Goal: Information Seeking & Learning: Learn about a topic

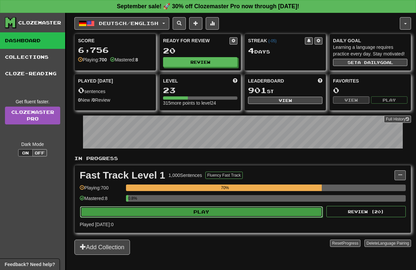
click at [179, 209] on button "Play" at bounding box center [201, 212] width 243 height 11
select select "**"
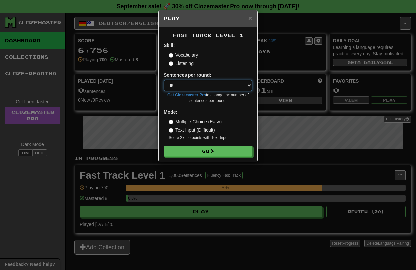
click option "**" at bounding box center [0, 0] width 0 height 0
click at [197, 157] on div "Fast Track Level 1 Skill: Vocabulary Listening Sentences per round: * ** ** ** …" at bounding box center [208, 94] width 98 height 135
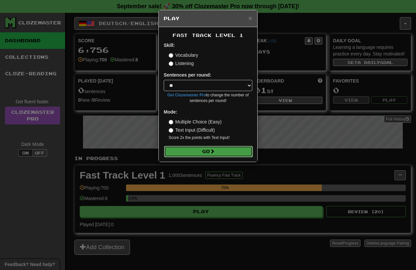
click at [193, 152] on button "Go" at bounding box center [208, 151] width 89 height 11
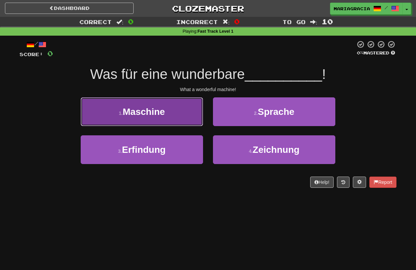
click at [178, 113] on button "1 . Maschine" at bounding box center [142, 111] width 122 height 29
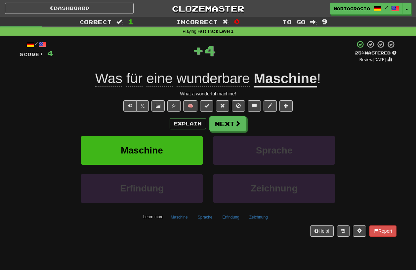
click at [146, 241] on div "/ Score: 4 + 4 25 % Mastered Review: 2025-09-18 Was für eine wunderbare Maschin…" at bounding box center [207, 141] width 377 height 210
click at [259, 59] on div "+ 4" at bounding box center [204, 51] width 302 height 22
click at [223, 124] on button "Next" at bounding box center [228, 124] width 37 height 15
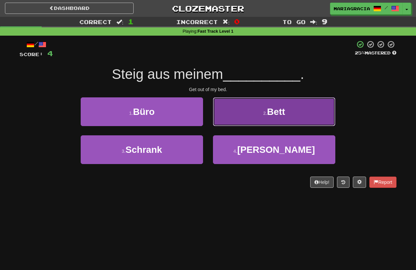
click at [245, 110] on button "2 . Bett" at bounding box center [274, 111] width 122 height 29
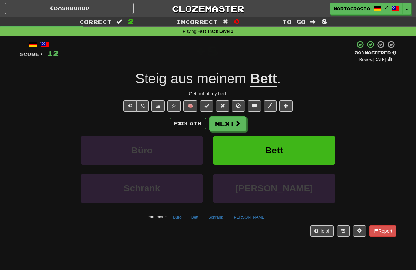
click at [271, 121] on div "Explain Next" at bounding box center [207, 123] width 377 height 15
click at [203, 95] on div "Get out of my bed." at bounding box center [207, 94] width 377 height 7
click at [224, 128] on button "Next" at bounding box center [228, 124] width 37 height 15
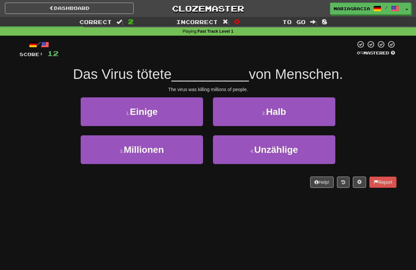
click at [219, 70] on span "__________" at bounding box center [210, 74] width 77 height 16
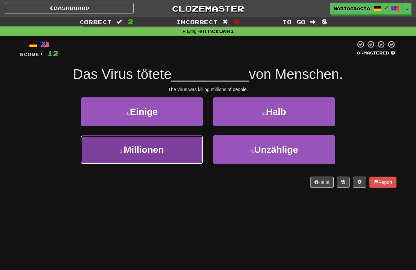
click at [179, 151] on button "3 . Millionen" at bounding box center [142, 149] width 122 height 29
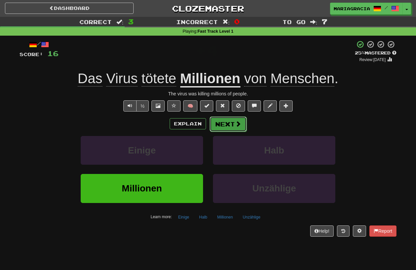
click at [230, 126] on button "Next" at bounding box center [228, 124] width 37 height 15
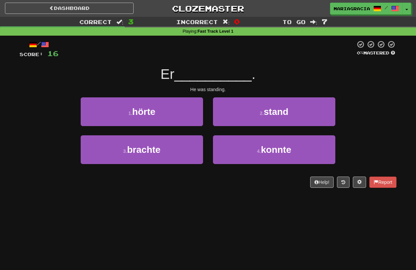
click at [211, 93] on div "He was standing." at bounding box center [207, 89] width 377 height 7
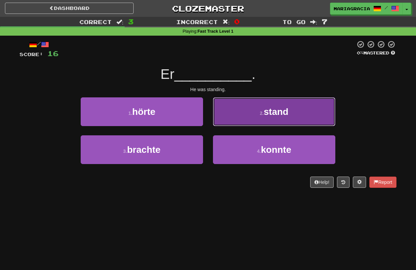
click at [230, 118] on button "2 . stand" at bounding box center [274, 111] width 122 height 29
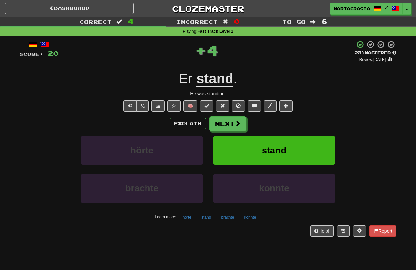
click at [236, 64] on div "/ Score: 20 + 4 25 % Mastered Review: 2025-09-18 Er stand . He was standing. ½ …" at bounding box center [207, 138] width 377 height 196
click at [225, 129] on button "Next" at bounding box center [228, 124] width 37 height 15
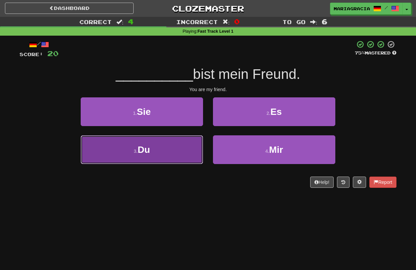
click at [176, 149] on button "3 . Du" at bounding box center [142, 149] width 122 height 29
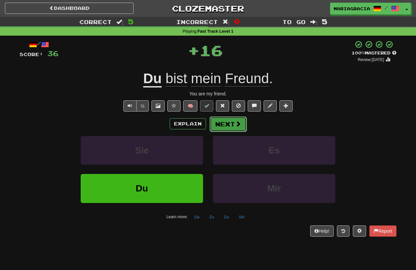
click at [229, 122] on button "Next" at bounding box center [228, 124] width 37 height 15
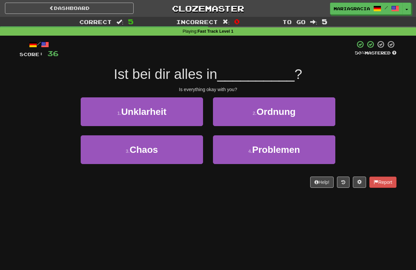
click at [217, 76] on span "Ist bei dir alles in" at bounding box center [165, 74] width 103 height 16
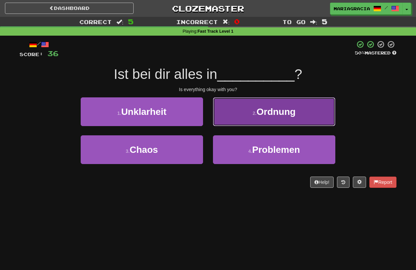
click at [240, 119] on button "2 . Ordnung" at bounding box center [274, 111] width 122 height 29
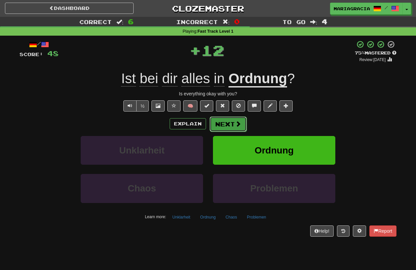
click at [230, 126] on button "Next" at bounding box center [228, 124] width 37 height 15
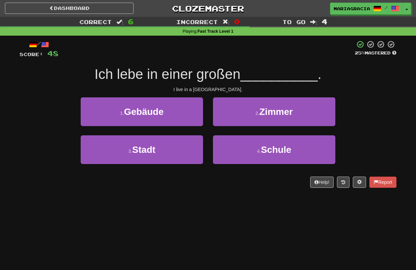
click at [222, 67] on span "Ich lebe in einer großen" at bounding box center [168, 74] width 146 height 16
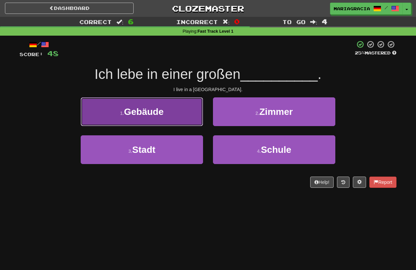
click at [183, 110] on button "1 . Gebäude" at bounding box center [142, 111] width 122 height 29
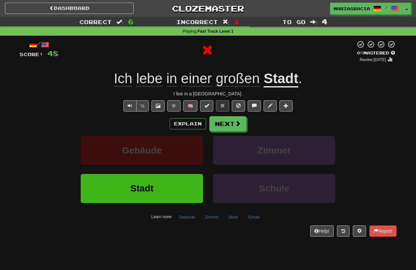
click at [239, 82] on span "großen" at bounding box center [237, 79] width 44 height 16
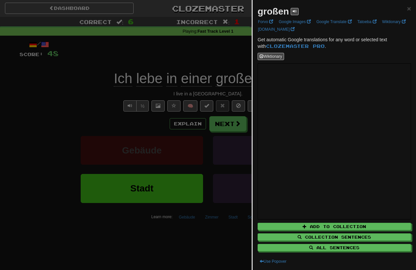
click at [237, 111] on div at bounding box center [208, 135] width 416 height 270
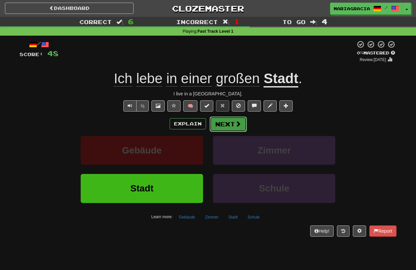
click at [237, 122] on span at bounding box center [238, 124] width 6 height 6
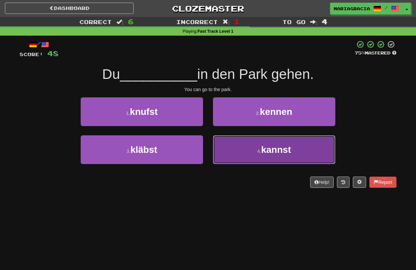
click at [234, 152] on button "4 . kannst" at bounding box center [274, 149] width 122 height 29
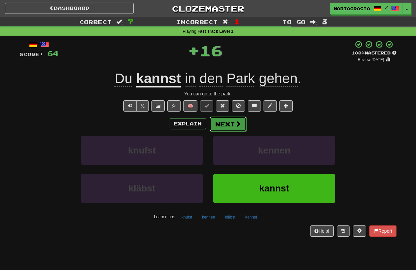
click at [233, 126] on button "Next" at bounding box center [228, 124] width 37 height 15
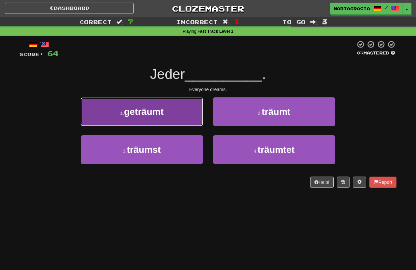
click at [183, 117] on button "1 . geträumt" at bounding box center [142, 111] width 122 height 29
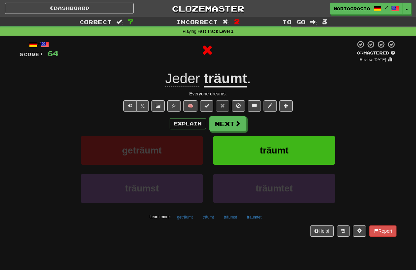
click at [219, 82] on u "träumt" at bounding box center [225, 79] width 43 height 17
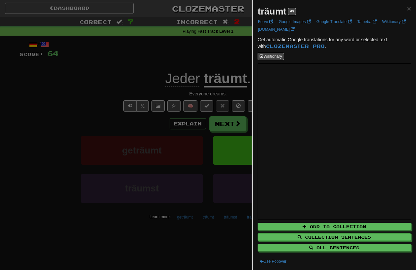
click at [218, 92] on div at bounding box center [208, 135] width 416 height 270
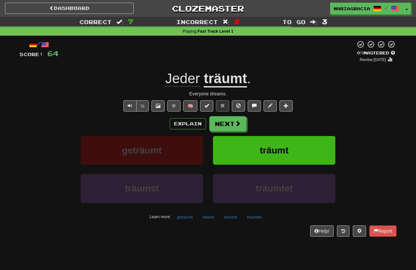
click at [180, 81] on span "Jeder" at bounding box center [182, 79] width 35 height 16
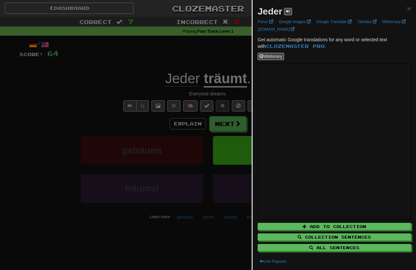
click at [228, 153] on div at bounding box center [208, 135] width 416 height 270
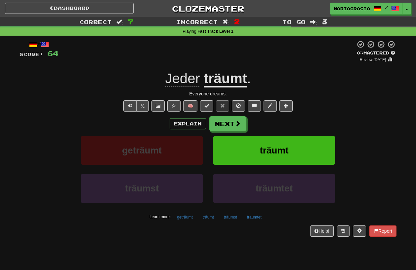
click at [218, 81] on u "träumt" at bounding box center [225, 79] width 43 height 17
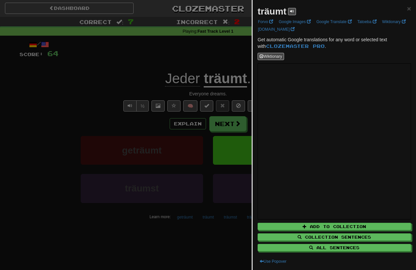
click at [225, 70] on div at bounding box center [208, 135] width 416 height 270
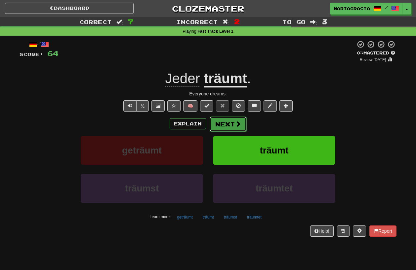
click at [216, 122] on button "Next" at bounding box center [228, 124] width 37 height 15
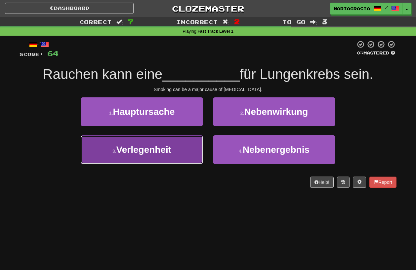
click at [178, 147] on button "3 . Verlegenheit" at bounding box center [142, 149] width 122 height 29
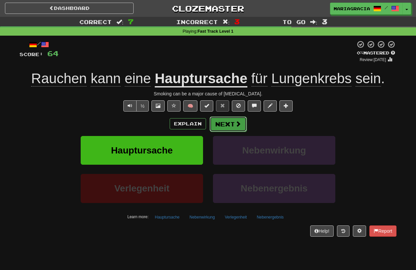
click at [229, 122] on button "Next" at bounding box center [228, 124] width 37 height 15
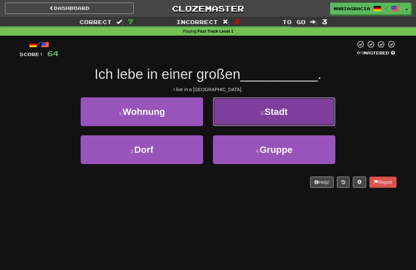
click at [234, 115] on button "2 . Stadt" at bounding box center [274, 111] width 122 height 29
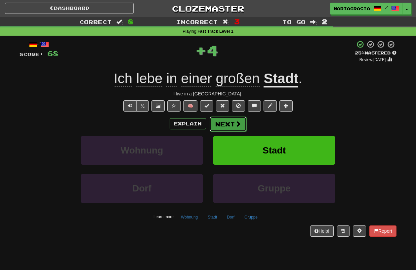
click at [234, 121] on button "Next" at bounding box center [228, 124] width 37 height 15
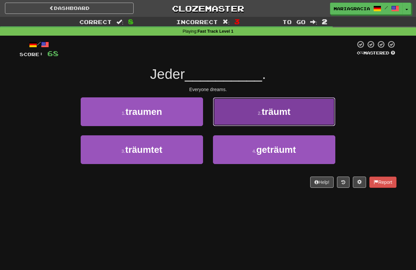
click at [239, 118] on button "2 . träumt" at bounding box center [274, 111] width 122 height 29
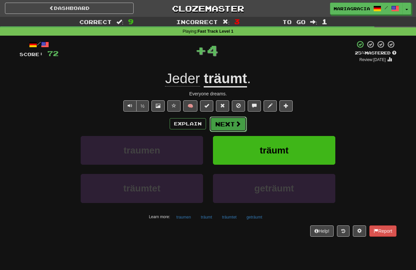
click at [228, 128] on button "Next" at bounding box center [228, 124] width 37 height 15
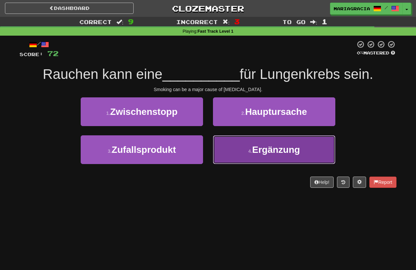
click at [253, 148] on span "Ergänzung" at bounding box center [276, 150] width 48 height 10
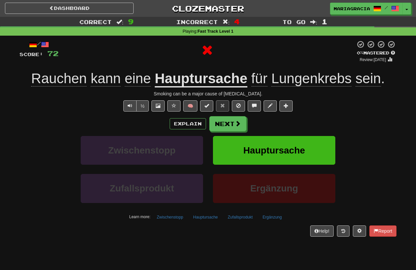
click at [197, 81] on u "Hauptursache" at bounding box center [201, 79] width 93 height 17
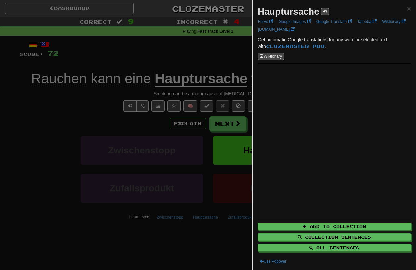
click at [239, 127] on div at bounding box center [208, 135] width 416 height 270
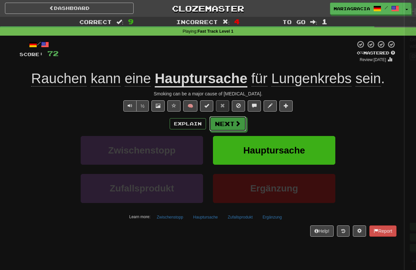
click at [227, 124] on button "Next" at bounding box center [227, 123] width 37 height 15
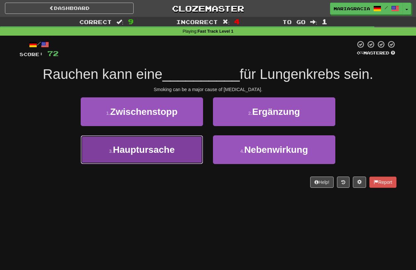
click at [172, 153] on span "Hauptursache" at bounding box center [144, 150] width 62 height 10
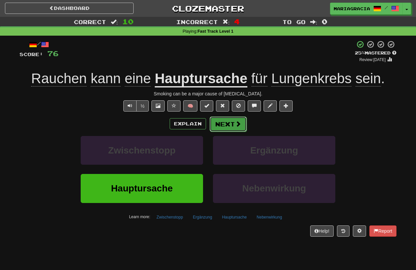
click at [227, 127] on button "Next" at bounding box center [228, 124] width 37 height 15
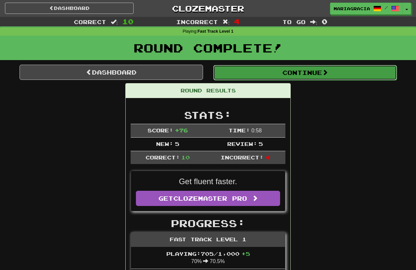
click at [237, 77] on button "Continue" at bounding box center [304, 72] width 183 height 15
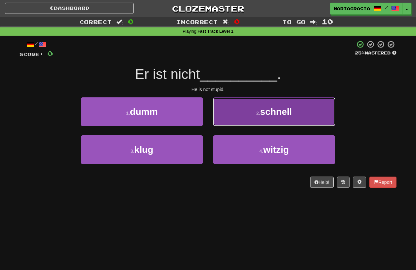
click at [234, 118] on button "2 . schnell" at bounding box center [274, 111] width 122 height 29
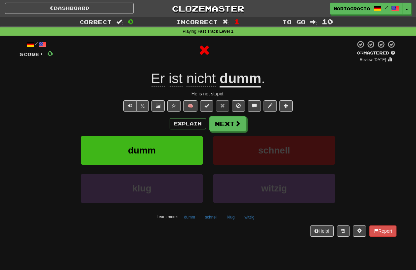
click at [240, 81] on u "dumm" at bounding box center [240, 79] width 42 height 17
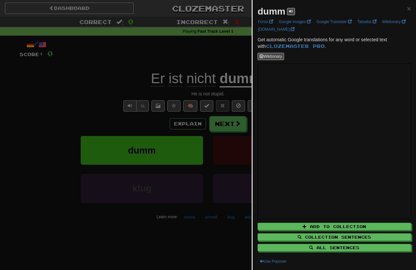
click at [236, 160] on div at bounding box center [208, 135] width 416 height 270
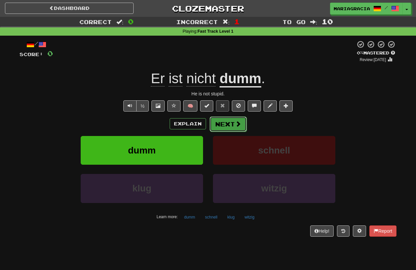
click at [235, 124] on span at bounding box center [238, 124] width 6 height 6
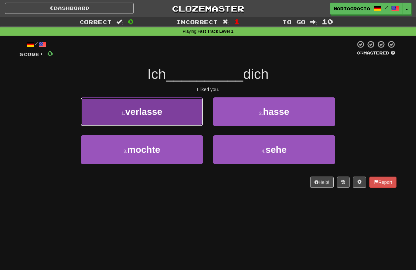
click at [163, 113] on button "1 . verlasse" at bounding box center [142, 111] width 122 height 29
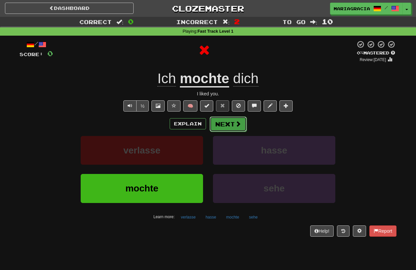
click at [230, 129] on button "Next" at bounding box center [228, 124] width 37 height 15
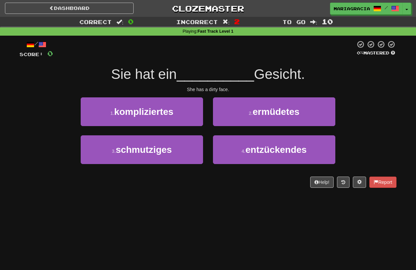
click at [189, 61] on div "/ Score: 0 0 % Mastered Sie hat ein __________ Gesicht. She has a dirty face. 1…" at bounding box center [207, 114] width 377 height 148
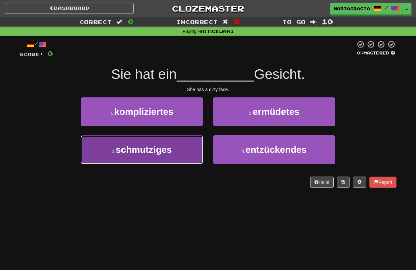
click at [185, 147] on button "3 . schmutziges" at bounding box center [142, 149] width 122 height 29
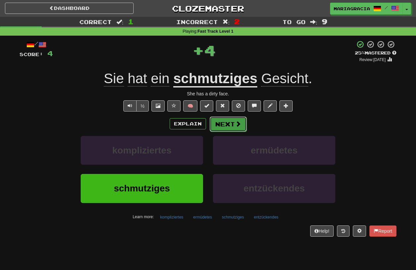
click at [231, 126] on button "Next" at bounding box center [228, 124] width 37 height 15
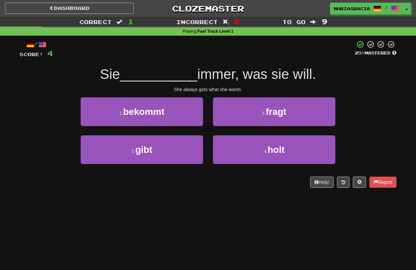
click at [207, 134] on div "1 . bekommt" at bounding box center [142, 116] width 132 height 38
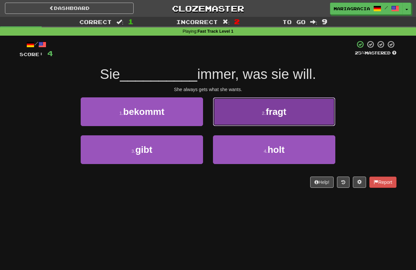
click at [232, 120] on button "2 . fragt" at bounding box center [274, 111] width 122 height 29
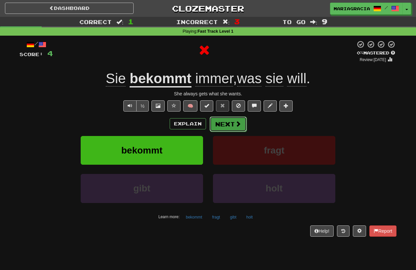
click at [232, 124] on button "Next" at bounding box center [228, 124] width 37 height 15
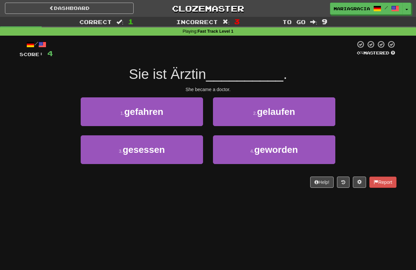
click at [199, 179] on div "Help! Report" at bounding box center [207, 182] width 377 height 11
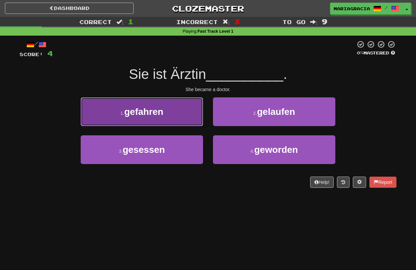
click at [170, 121] on button "1 . gefahren" at bounding box center [142, 111] width 122 height 29
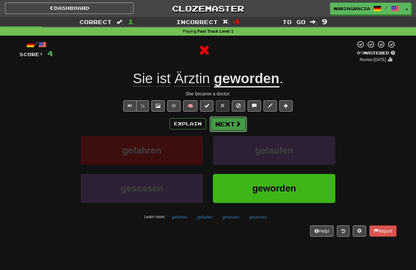
click at [224, 124] on button "Next" at bounding box center [228, 124] width 37 height 15
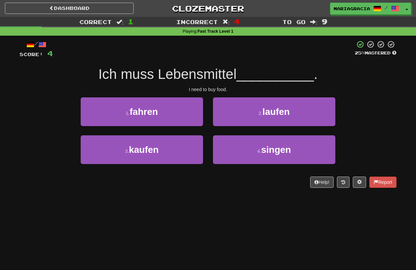
click at [203, 173] on div "3 . kaufen" at bounding box center [142, 154] width 132 height 38
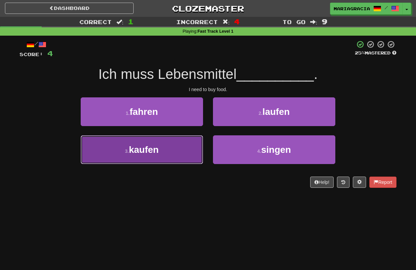
click at [178, 155] on button "3 . kaufen" at bounding box center [142, 149] width 122 height 29
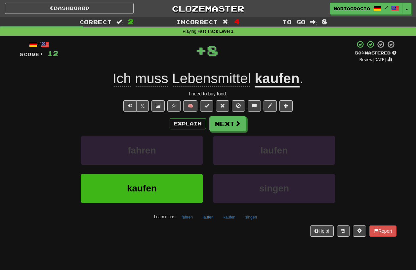
click at [270, 83] on u "kaufen" at bounding box center [276, 79] width 45 height 17
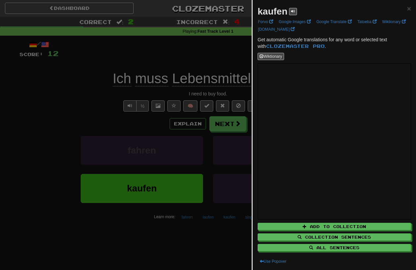
click at [230, 151] on div at bounding box center [208, 135] width 416 height 270
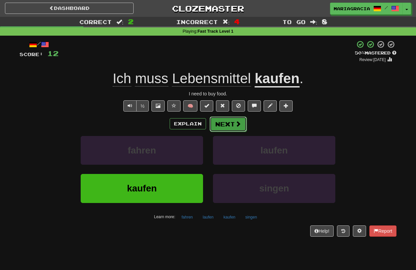
click at [231, 128] on button "Next" at bounding box center [228, 124] width 37 height 15
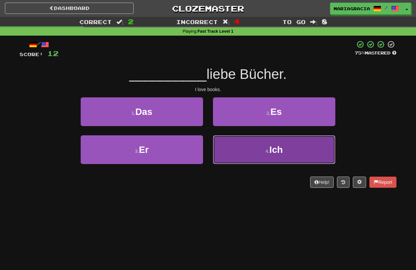
click at [232, 151] on button "4 . Ich" at bounding box center [274, 149] width 122 height 29
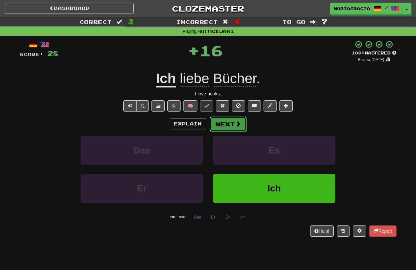
click at [236, 124] on span at bounding box center [238, 124] width 6 height 6
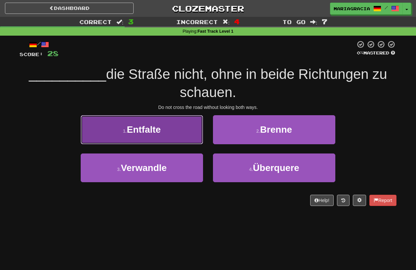
click at [173, 135] on button "1 . Entfalte" at bounding box center [142, 129] width 122 height 29
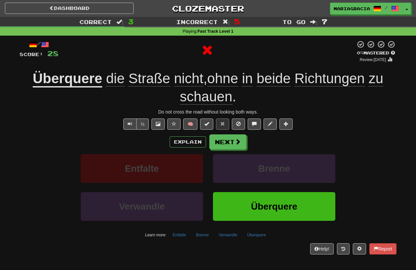
click at [86, 86] on u "Überquere" at bounding box center [67, 79] width 69 height 17
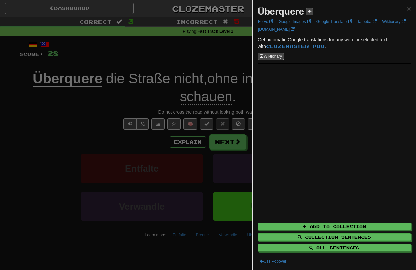
click at [226, 125] on div at bounding box center [208, 135] width 416 height 270
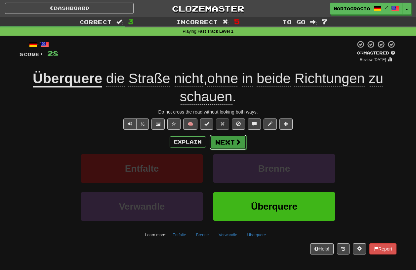
click at [229, 144] on button "Next" at bounding box center [228, 142] width 37 height 15
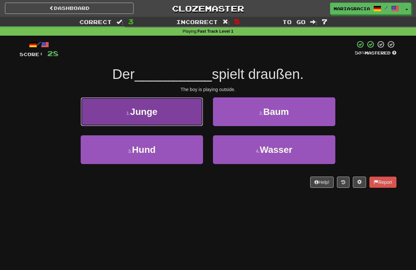
click at [173, 115] on button "1 . Junge" at bounding box center [142, 111] width 122 height 29
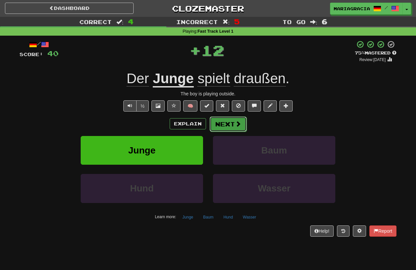
click at [231, 128] on button "Next" at bounding box center [228, 124] width 37 height 15
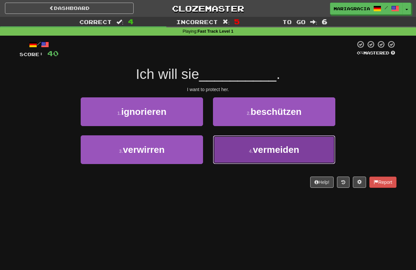
click at [249, 142] on button "4 . vermeiden" at bounding box center [274, 149] width 122 height 29
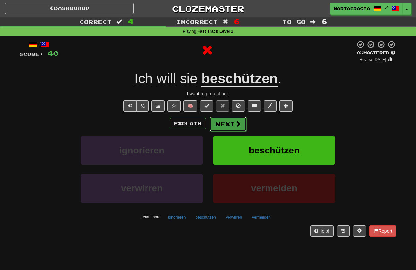
click at [234, 123] on button "Next" at bounding box center [228, 124] width 37 height 15
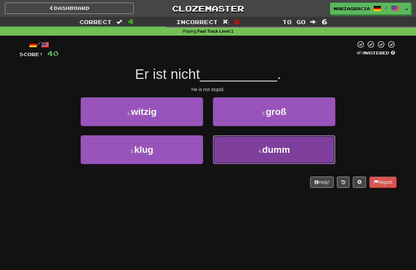
click at [239, 156] on button "4 . dumm" at bounding box center [274, 149] width 122 height 29
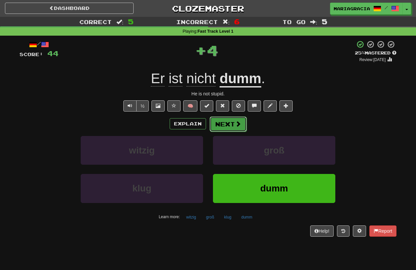
click at [222, 124] on button "Next" at bounding box center [228, 124] width 37 height 15
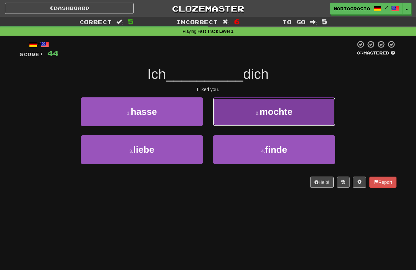
click at [245, 125] on button "2 . mochte" at bounding box center [274, 111] width 122 height 29
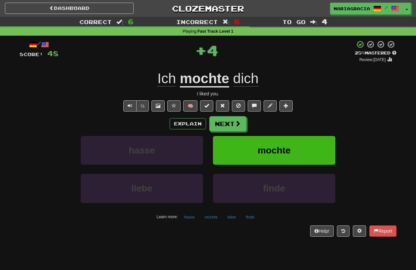
click at [203, 80] on u "mochte" at bounding box center [204, 79] width 49 height 17
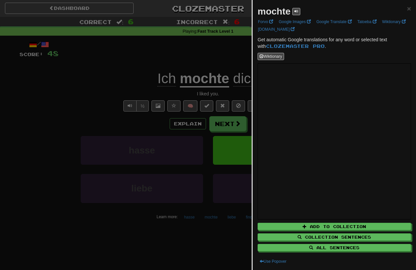
click at [238, 162] on div at bounding box center [208, 135] width 416 height 270
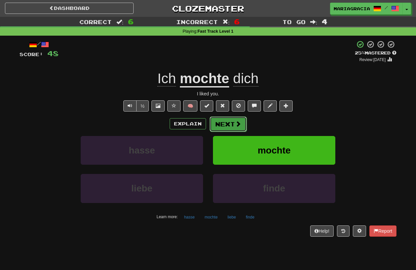
click at [233, 122] on button "Next" at bounding box center [228, 124] width 37 height 15
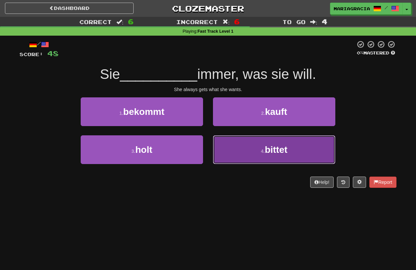
click at [219, 150] on button "4 . bittet" at bounding box center [274, 149] width 122 height 29
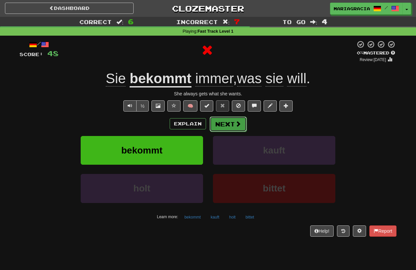
click at [224, 123] on button "Next" at bounding box center [228, 124] width 37 height 15
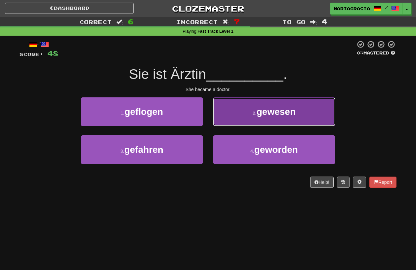
click at [234, 121] on button "2 . gewesen" at bounding box center [274, 111] width 122 height 29
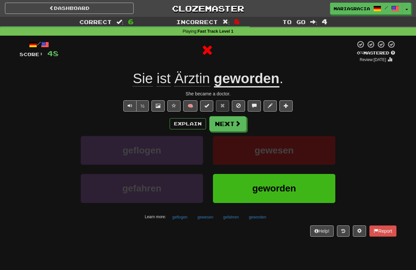
click at [251, 84] on u "geworden" at bounding box center [246, 79] width 65 height 17
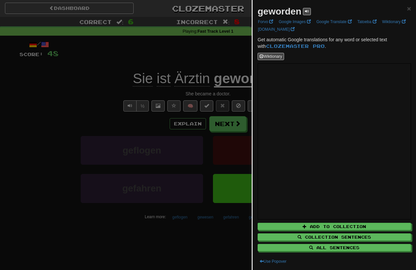
click at [235, 108] on div at bounding box center [208, 135] width 416 height 270
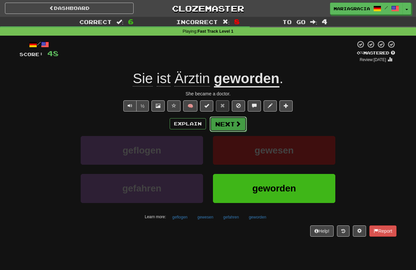
click at [228, 126] on button "Next" at bounding box center [228, 124] width 37 height 15
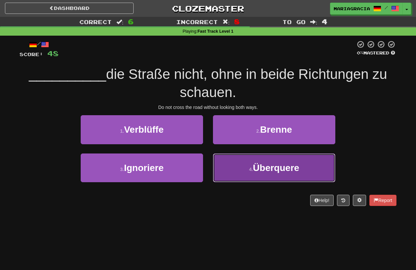
click at [232, 172] on button "4 . Überquere" at bounding box center [274, 168] width 122 height 29
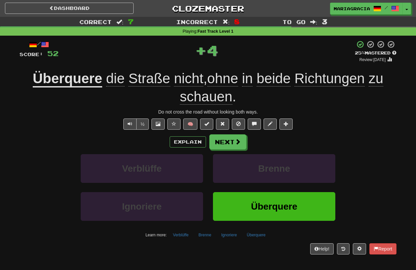
click at [66, 82] on u "Überquere" at bounding box center [67, 79] width 69 height 17
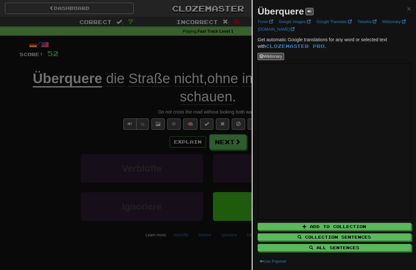
click at [248, 151] on div at bounding box center [208, 135] width 416 height 270
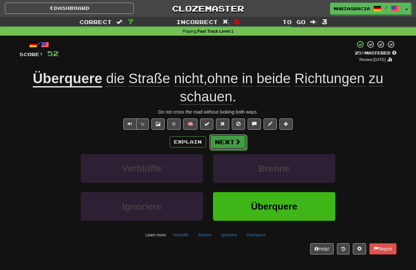
click at [227, 139] on button "Next" at bounding box center [227, 142] width 37 height 15
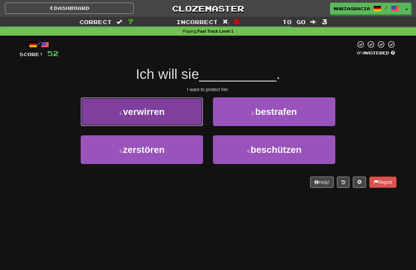
click at [174, 112] on button "1 . verwirren" at bounding box center [142, 111] width 122 height 29
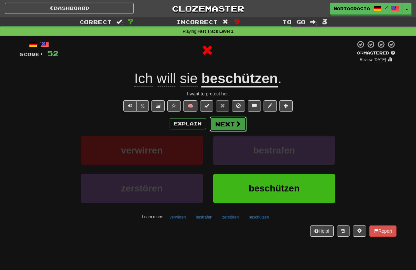
click at [225, 128] on button "Next" at bounding box center [228, 124] width 37 height 15
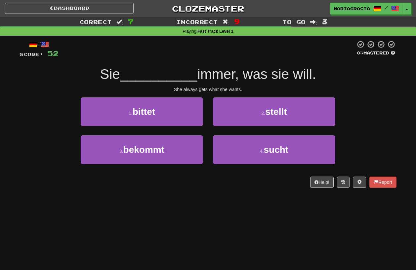
click at [209, 87] on div "She always gets what she wants." at bounding box center [207, 89] width 377 height 7
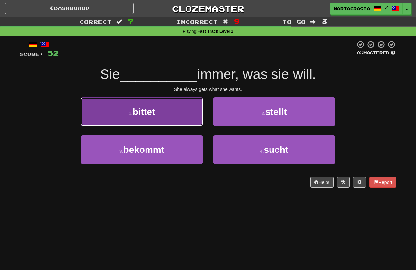
click at [170, 99] on button "1 . bittet" at bounding box center [142, 111] width 122 height 29
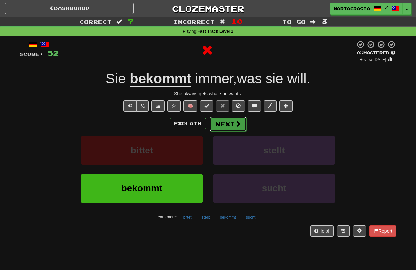
click at [231, 121] on button "Next" at bounding box center [228, 124] width 37 height 15
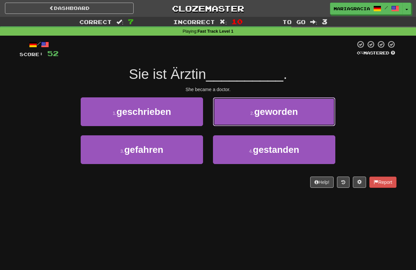
click at [231, 121] on button "2 . geworden" at bounding box center [274, 111] width 122 height 29
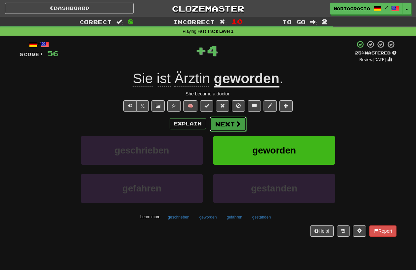
click at [227, 126] on button "Next" at bounding box center [228, 124] width 37 height 15
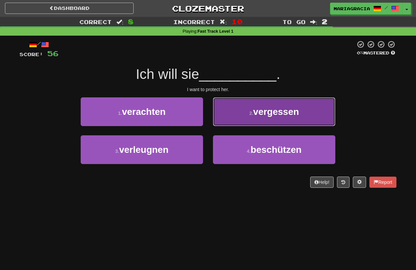
click at [241, 120] on button "2 . vergessen" at bounding box center [274, 111] width 122 height 29
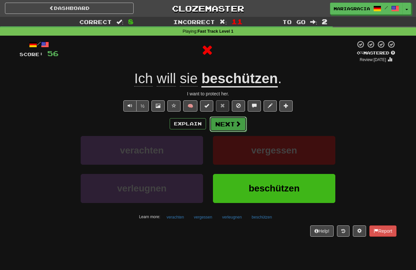
click at [240, 126] on span at bounding box center [238, 124] width 6 height 6
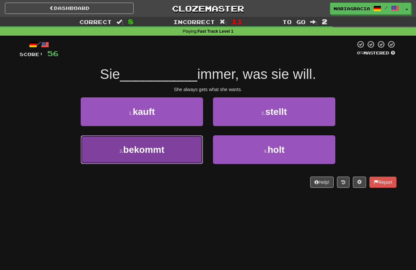
click at [180, 155] on button "3 . bekommt" at bounding box center [142, 149] width 122 height 29
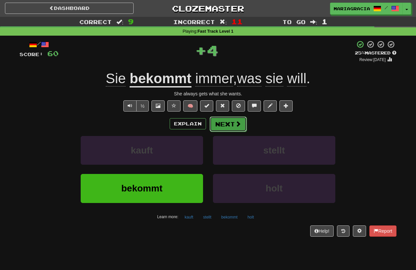
click at [241, 130] on button "Next" at bounding box center [228, 124] width 37 height 15
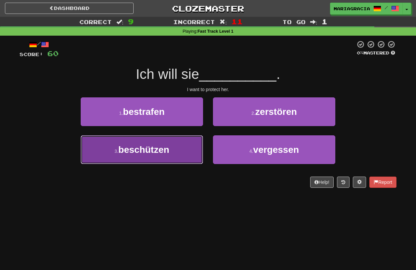
click at [180, 150] on button "3 . beschützen" at bounding box center [142, 149] width 122 height 29
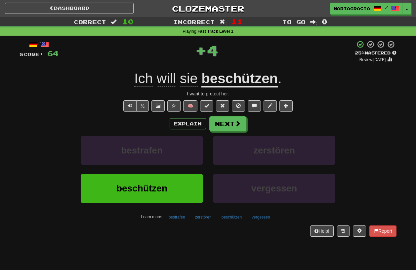
click at [234, 81] on u "beschützen" at bounding box center [239, 79] width 76 height 17
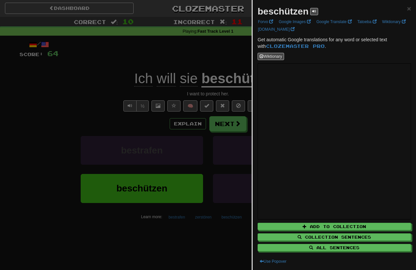
click at [220, 165] on div at bounding box center [208, 135] width 416 height 270
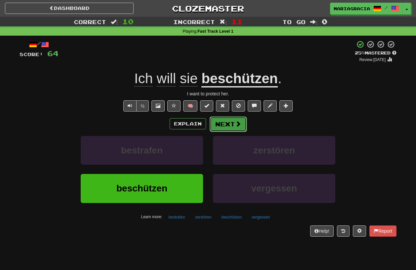
click at [223, 129] on button "Next" at bounding box center [228, 124] width 37 height 15
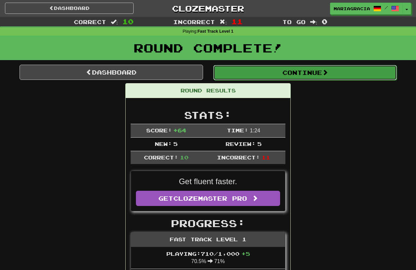
click at [231, 71] on button "Continue" at bounding box center [304, 72] width 183 height 15
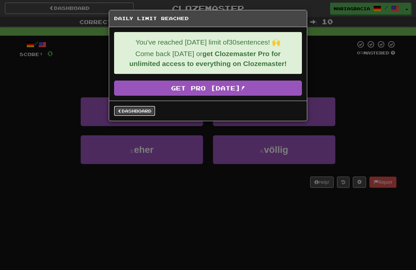
click at [133, 110] on link "Dashboard" at bounding box center [134, 111] width 41 height 10
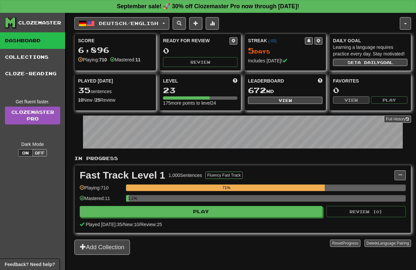
click at [143, 159] on p "In Progress" at bounding box center [242, 158] width 336 height 7
